Goal: Book appointment/travel/reservation

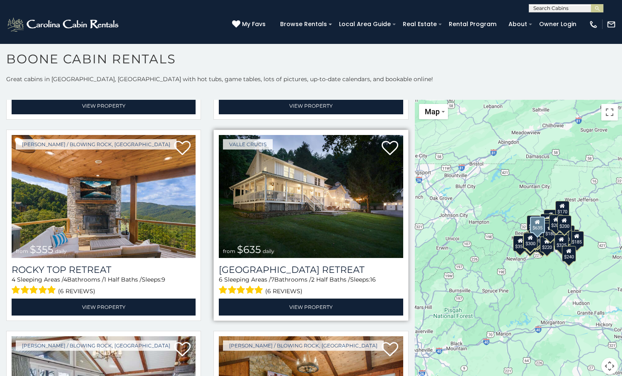
scroll to position [414, 0]
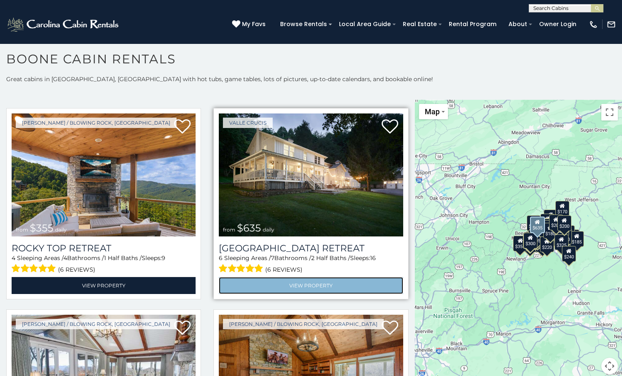
click at [291, 277] on link "View Property" at bounding box center [311, 285] width 184 height 17
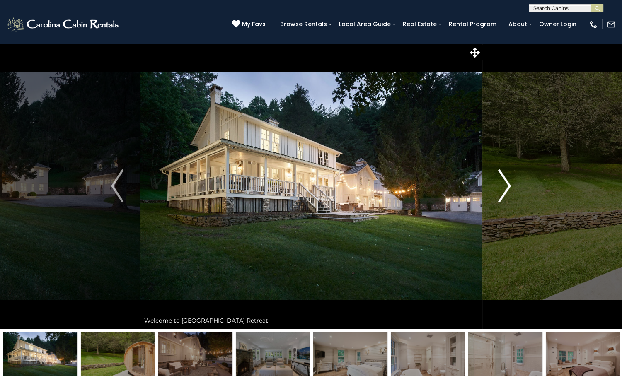
click at [508, 182] on img "Next" at bounding box center [505, 186] width 12 height 33
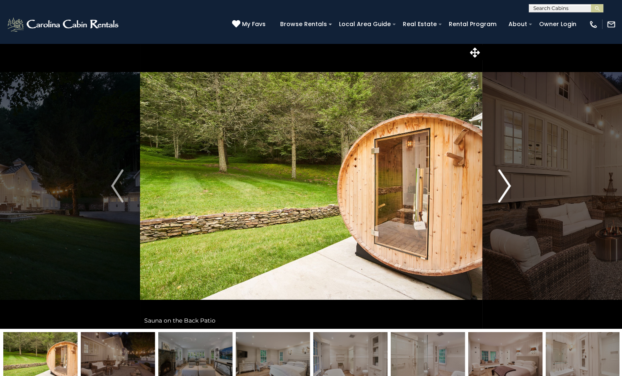
click at [508, 182] on img "Next" at bounding box center [505, 186] width 12 height 33
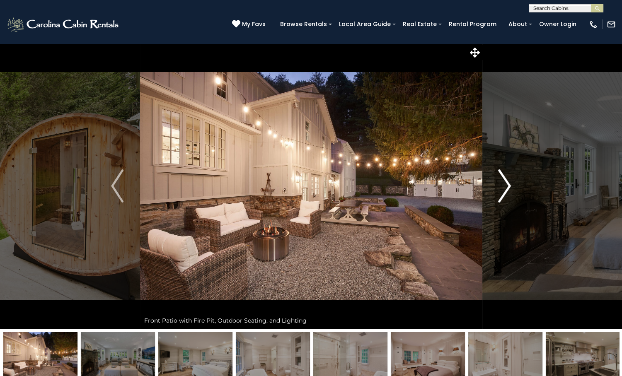
click at [508, 182] on img "Next" at bounding box center [505, 186] width 12 height 33
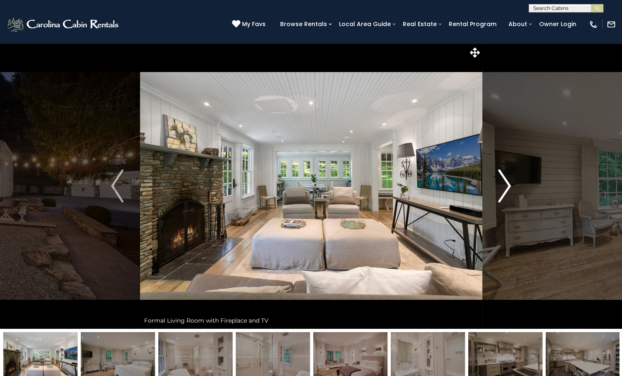
click at [508, 183] on img "Next" at bounding box center [505, 186] width 12 height 33
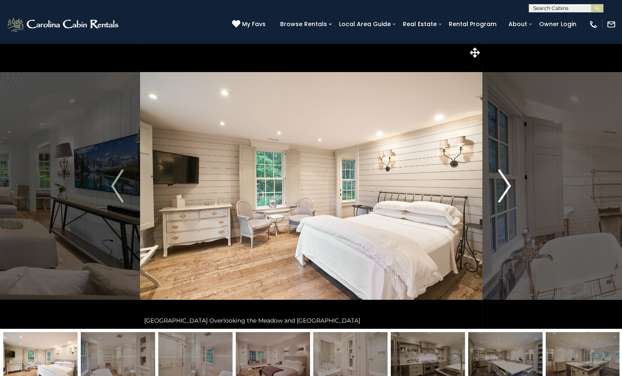
click at [508, 183] on img "Next" at bounding box center [505, 186] width 12 height 33
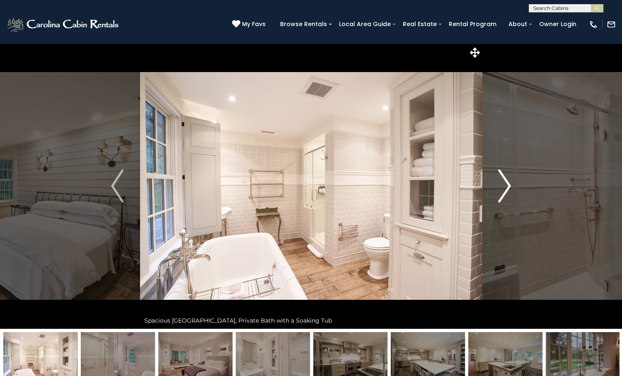
click at [508, 182] on img "Next" at bounding box center [505, 186] width 12 height 33
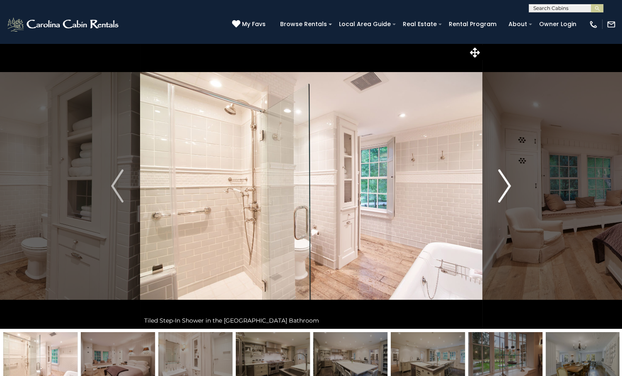
click at [508, 182] on img "Next" at bounding box center [505, 186] width 12 height 33
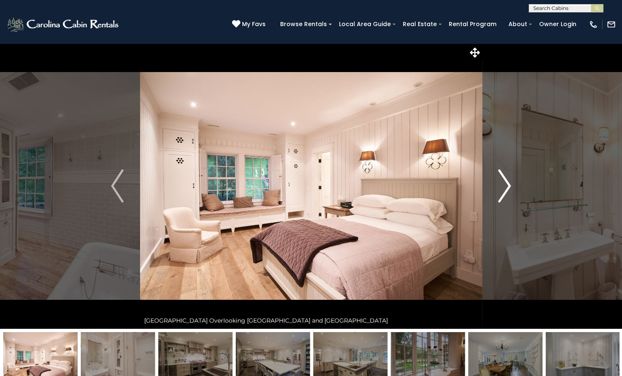
click at [508, 182] on img "Next" at bounding box center [505, 186] width 12 height 33
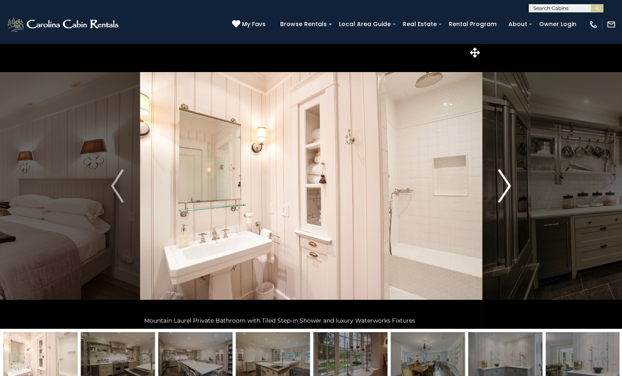
click at [508, 183] on img "Next" at bounding box center [505, 186] width 12 height 33
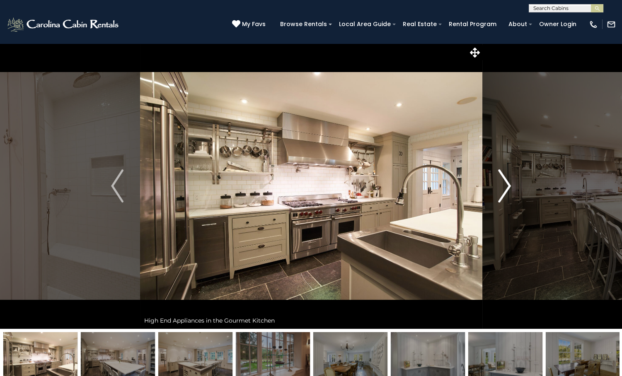
click at [508, 183] on img "Next" at bounding box center [505, 186] width 12 height 33
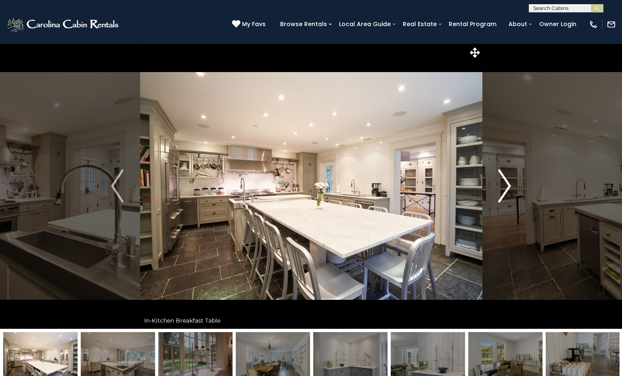
click at [508, 183] on img "Next" at bounding box center [505, 186] width 12 height 33
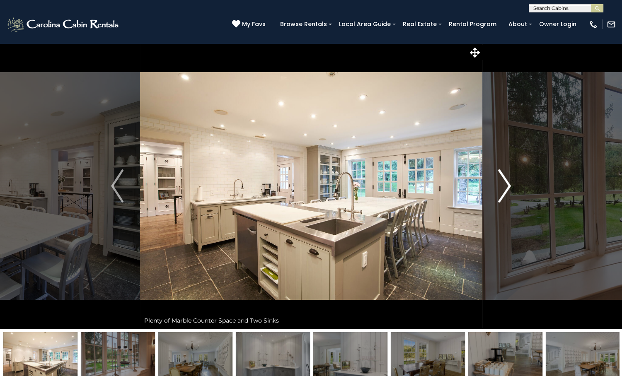
click at [508, 183] on img "Next" at bounding box center [505, 186] width 12 height 33
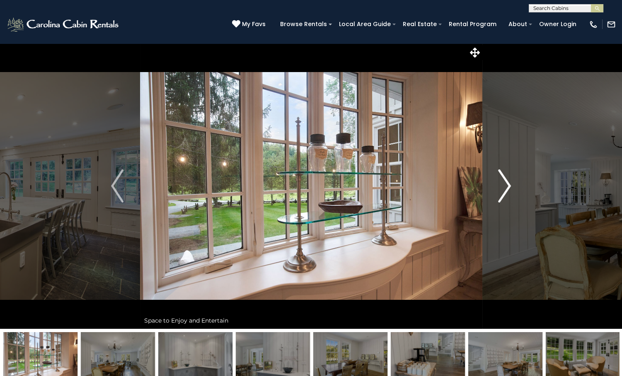
click at [508, 183] on img "Next" at bounding box center [505, 186] width 12 height 33
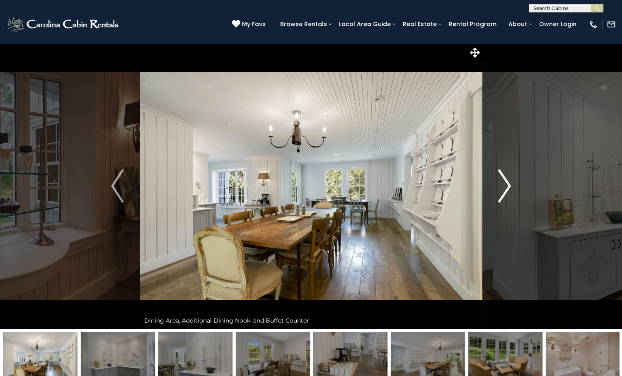
click at [508, 183] on img "Next" at bounding box center [505, 186] width 12 height 33
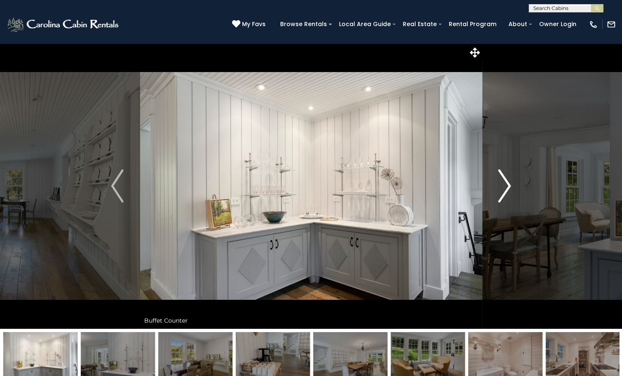
click at [508, 183] on img "Next" at bounding box center [505, 186] width 12 height 33
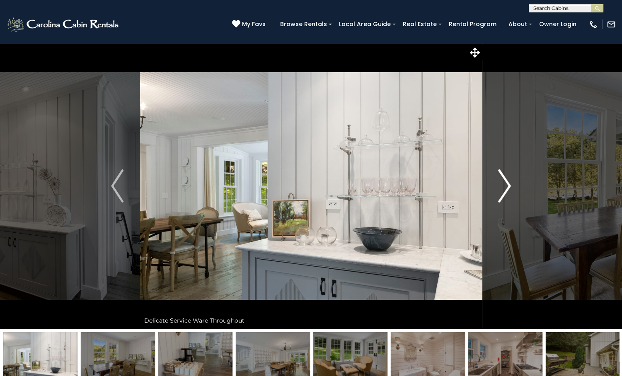
click at [508, 183] on img "Next" at bounding box center [505, 186] width 12 height 33
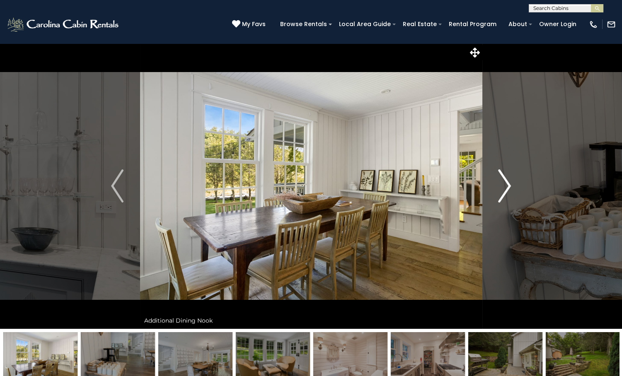
click at [508, 183] on img "Next" at bounding box center [505, 186] width 12 height 33
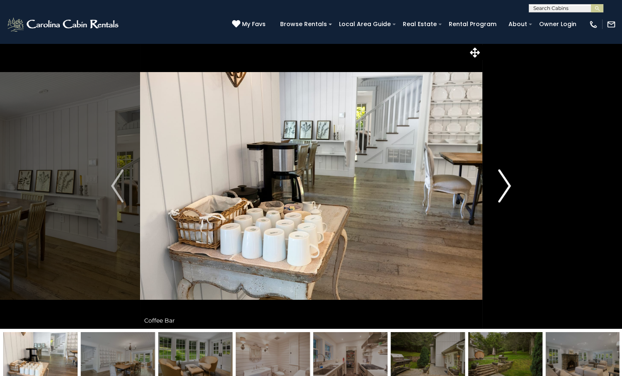
click at [508, 183] on img "Next" at bounding box center [505, 186] width 12 height 33
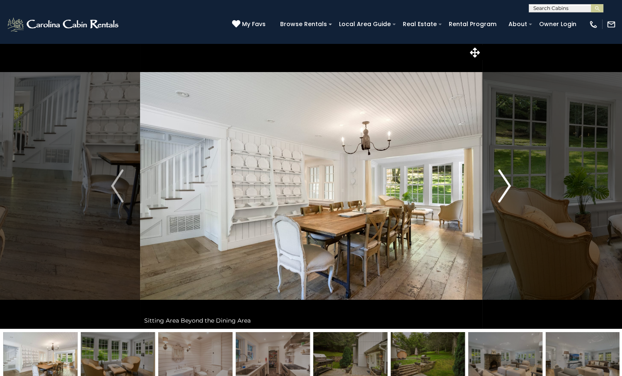
click at [508, 183] on img "Next" at bounding box center [505, 186] width 12 height 33
